Goal: Navigation & Orientation: Go to known website

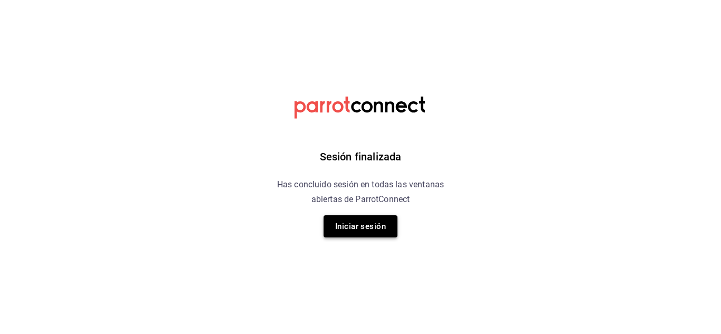
click at [375, 228] on button "Iniciar sesión" at bounding box center [360, 226] width 74 height 22
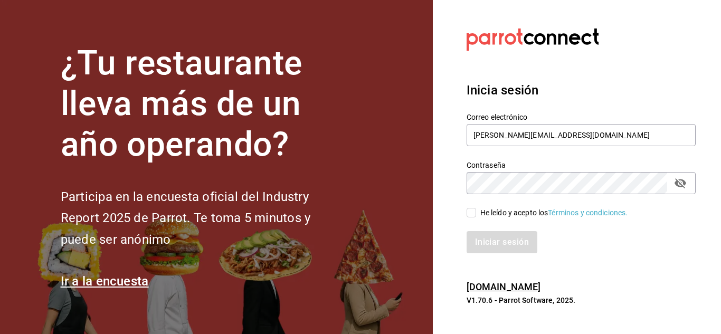
click at [471, 213] on input "He leído y acepto los Términos y condiciones." at bounding box center [470, 212] width 9 height 9
checkbox input "true"
click at [493, 249] on button "Iniciar sesión" at bounding box center [502, 242] width 72 height 22
